Goal: Find specific page/section: Find specific page/section

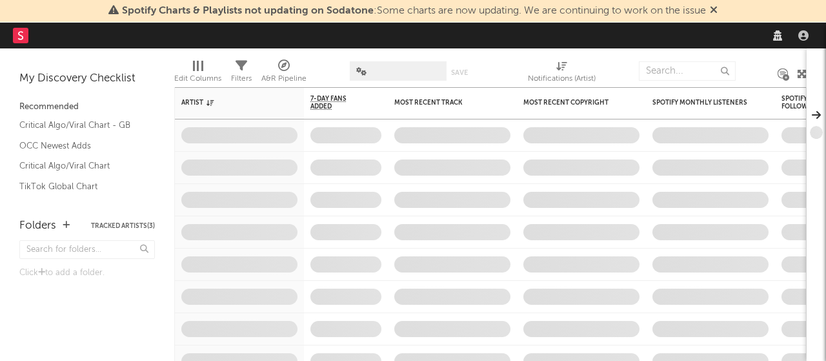
select select "recorded_music"
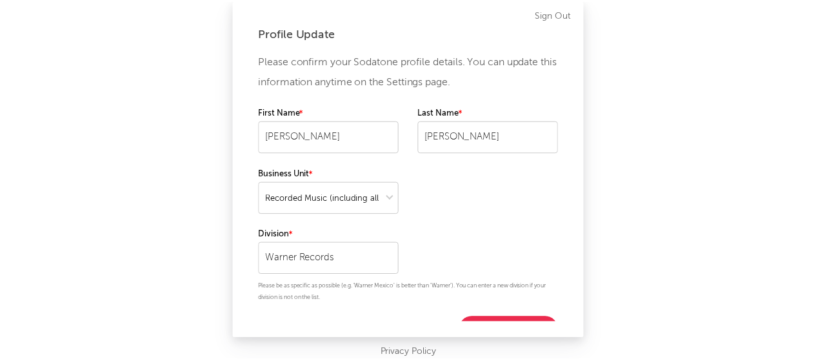
scroll to position [20, 0]
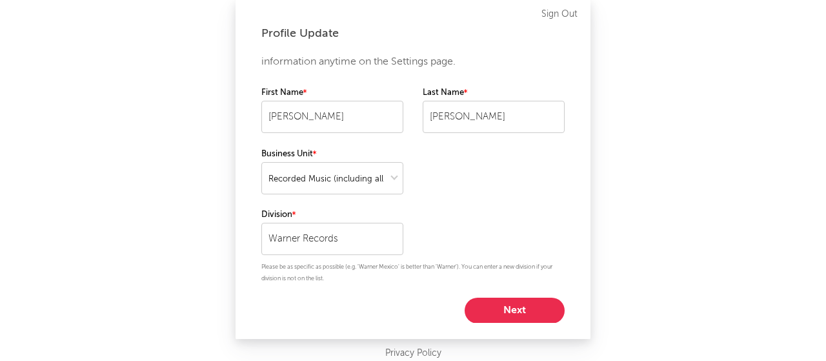
click at [490, 308] on button "Next" at bounding box center [514, 310] width 100 height 26
select select "marketing"
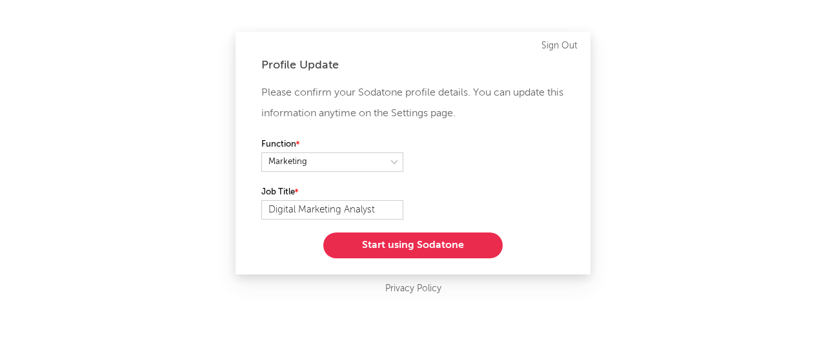
click at [414, 239] on button "Start using Sodatone" at bounding box center [412, 245] width 179 height 26
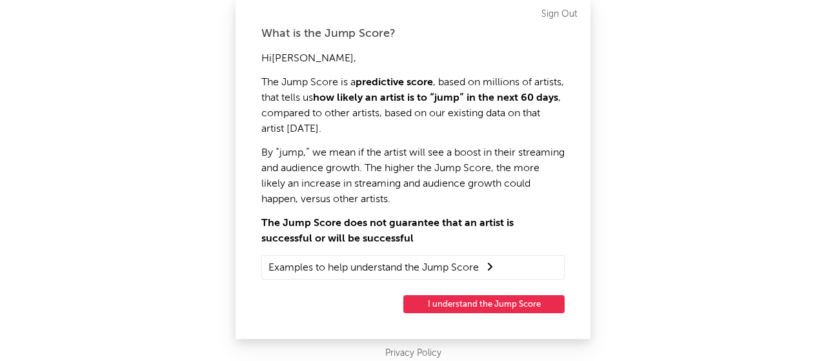
click at [479, 312] on button "I understand the Jump Score" at bounding box center [483, 304] width 161 height 18
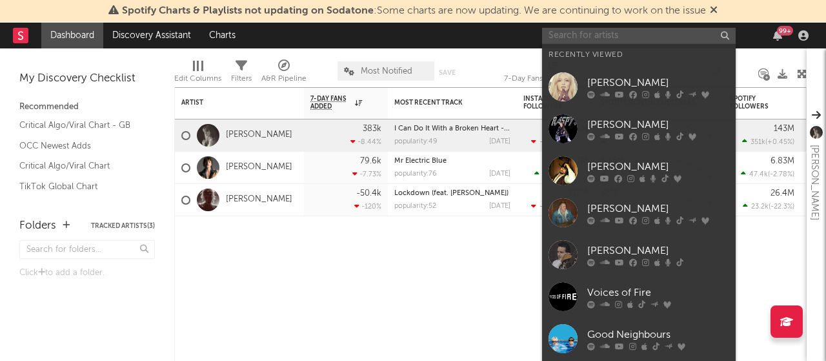
click at [621, 31] on input "text" at bounding box center [639, 36] width 194 height 16
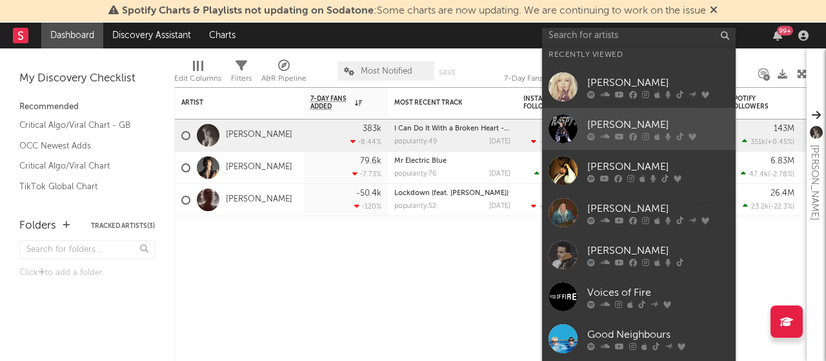
click at [610, 126] on div "[PERSON_NAME]" at bounding box center [658, 124] width 142 height 15
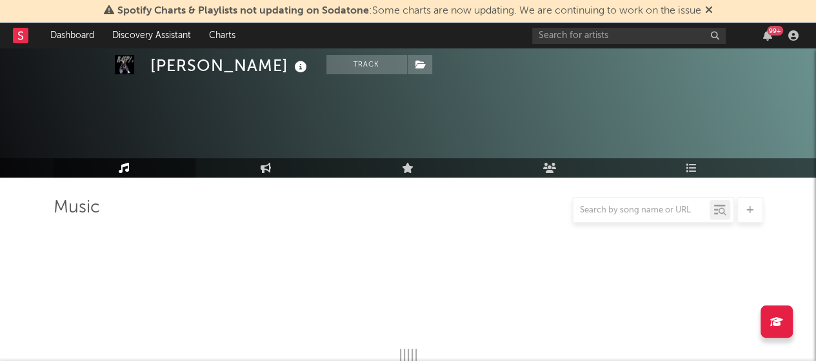
select select "6m"
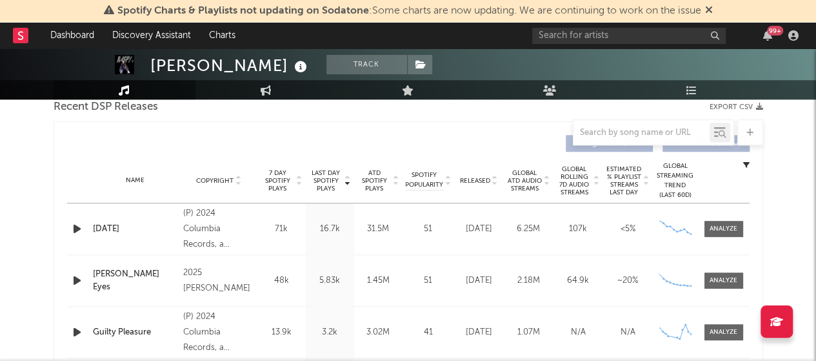
scroll to position [460, 0]
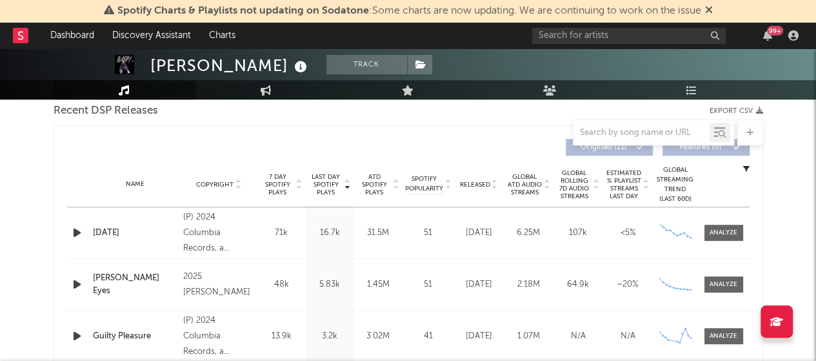
click at [495, 186] on icon at bounding box center [495, 186] width 6 height 5
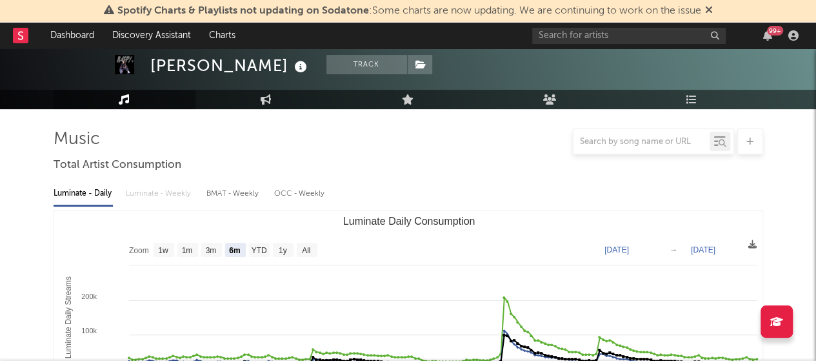
scroll to position [0, 0]
